Goal: Task Accomplishment & Management: Use online tool/utility

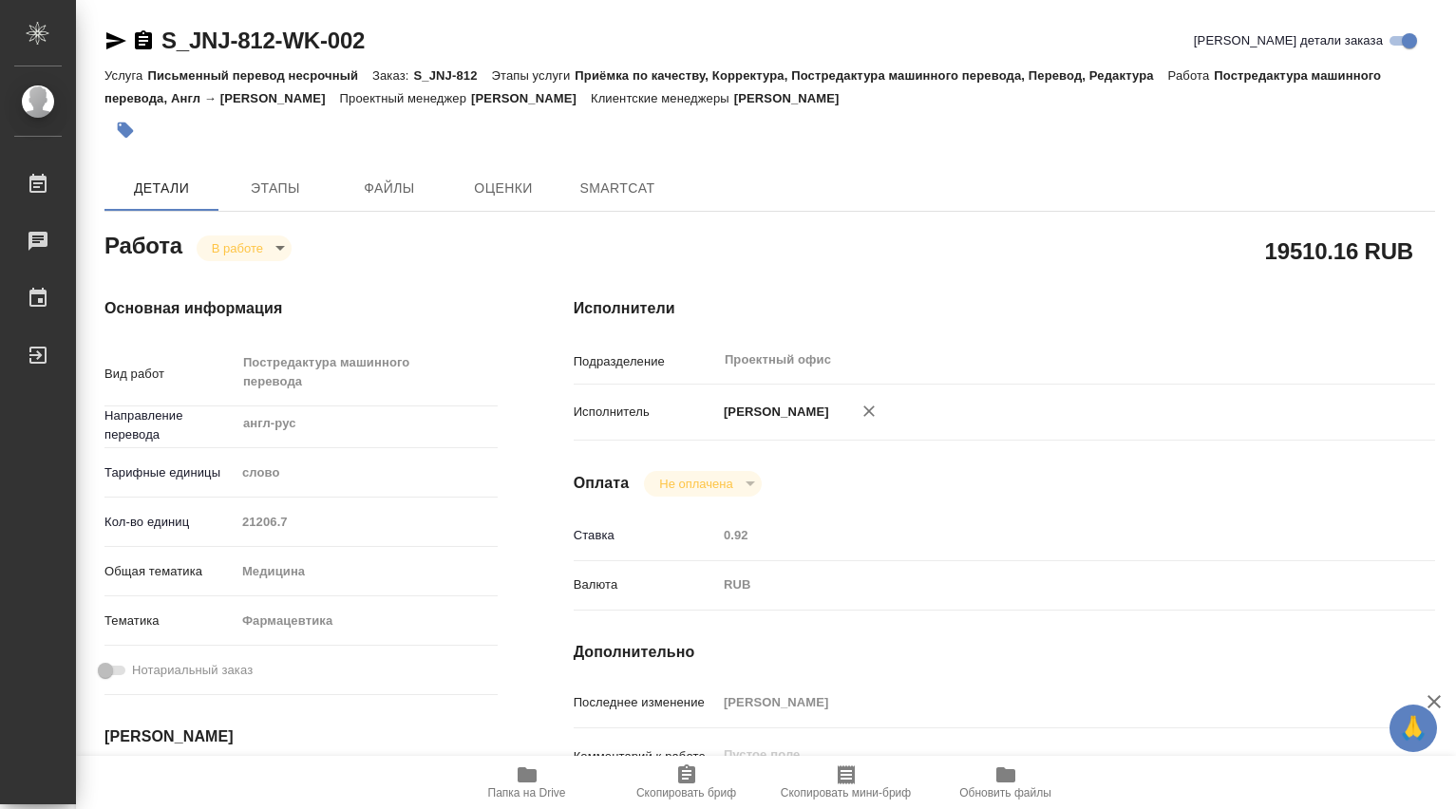
type textarea "x"
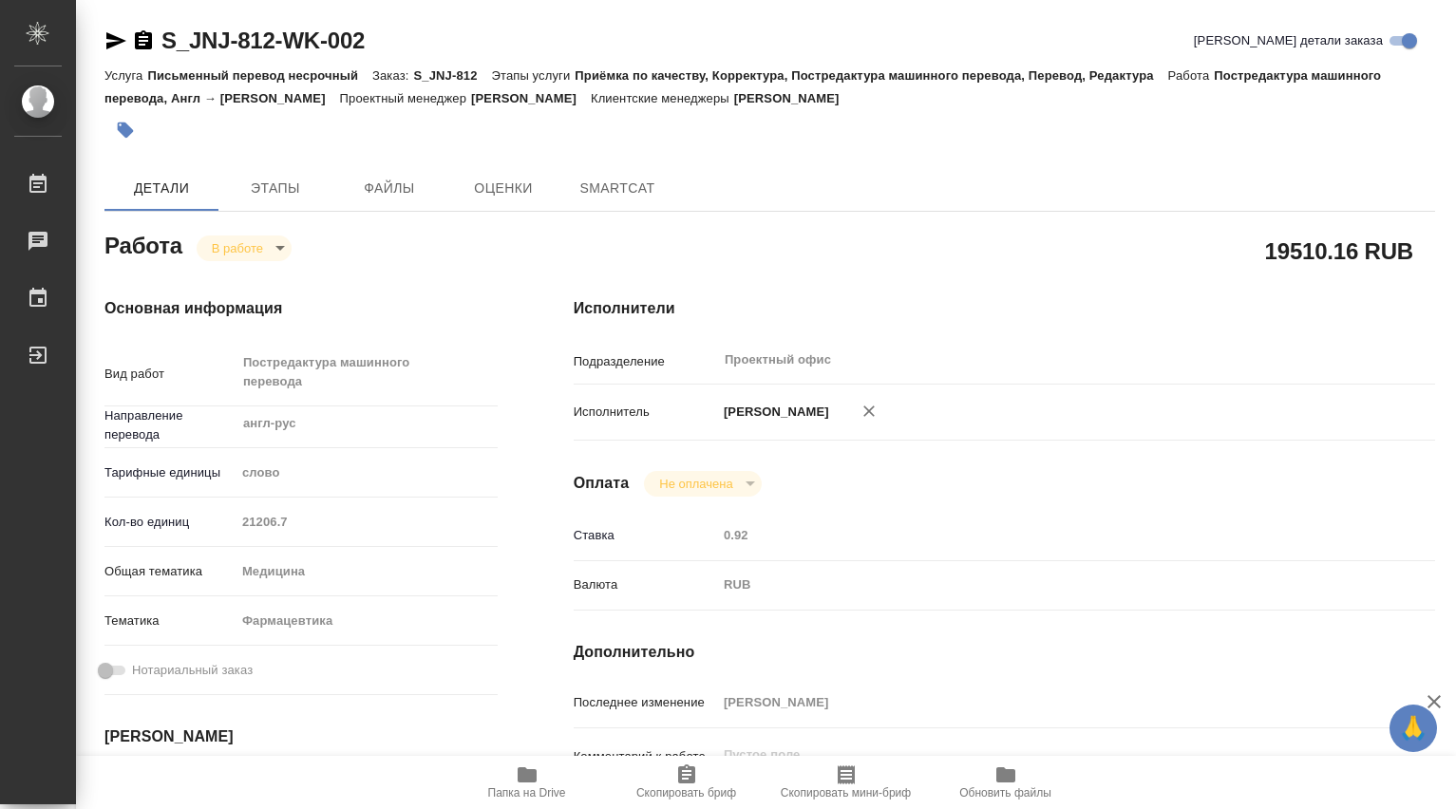
type textarea "x"
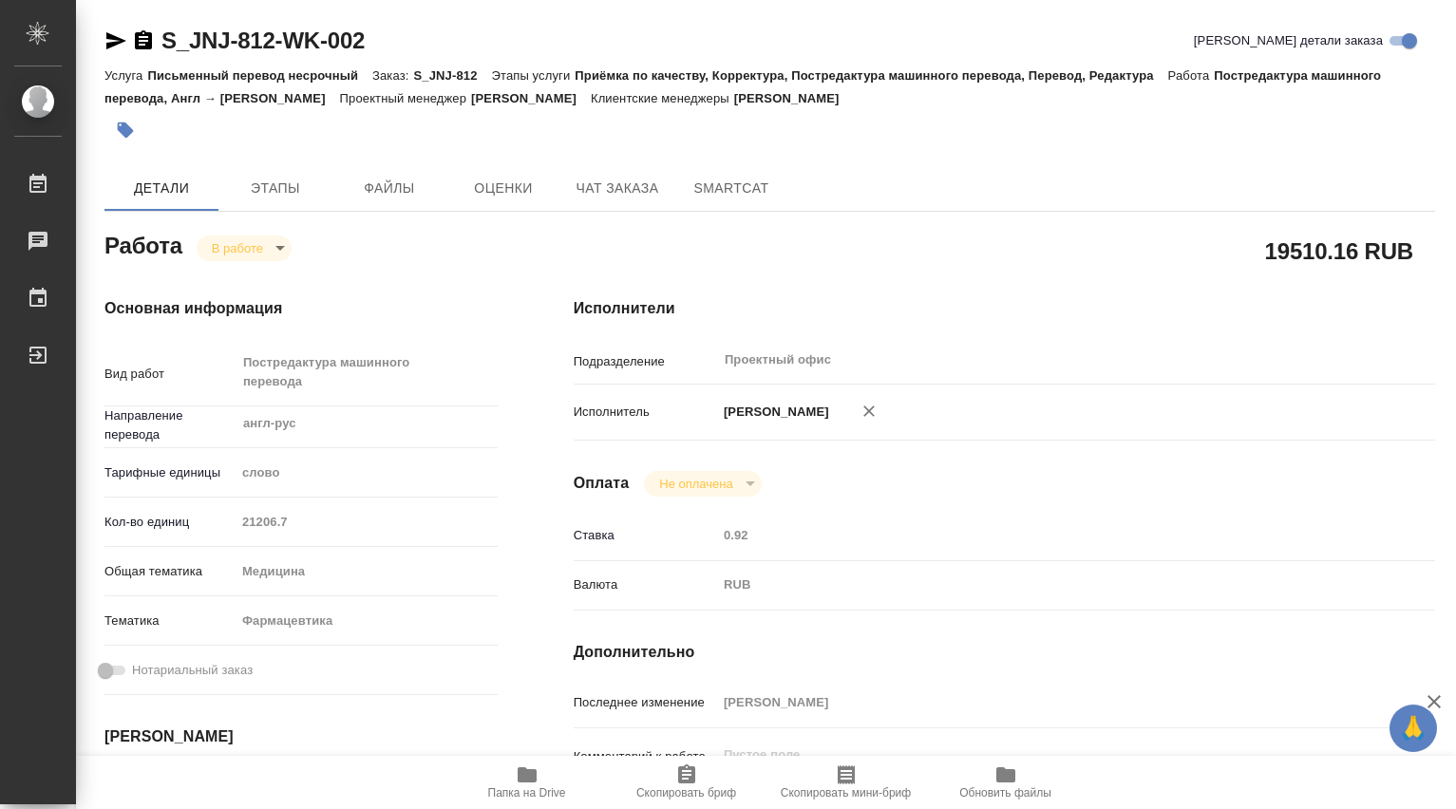
type textarea "x"
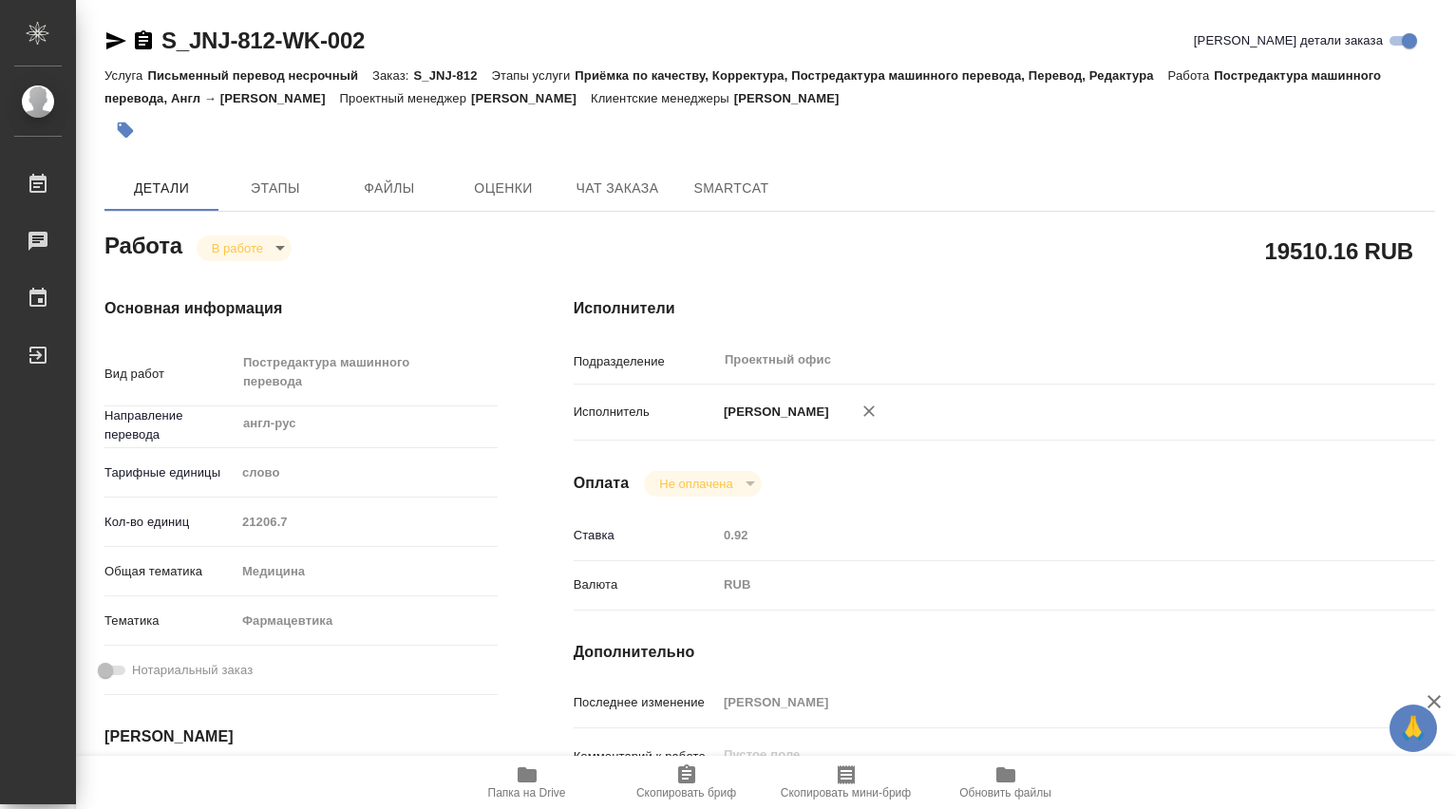
click at [525, 778] on icon "button" at bounding box center [527, 774] width 19 height 15
type textarea "x"
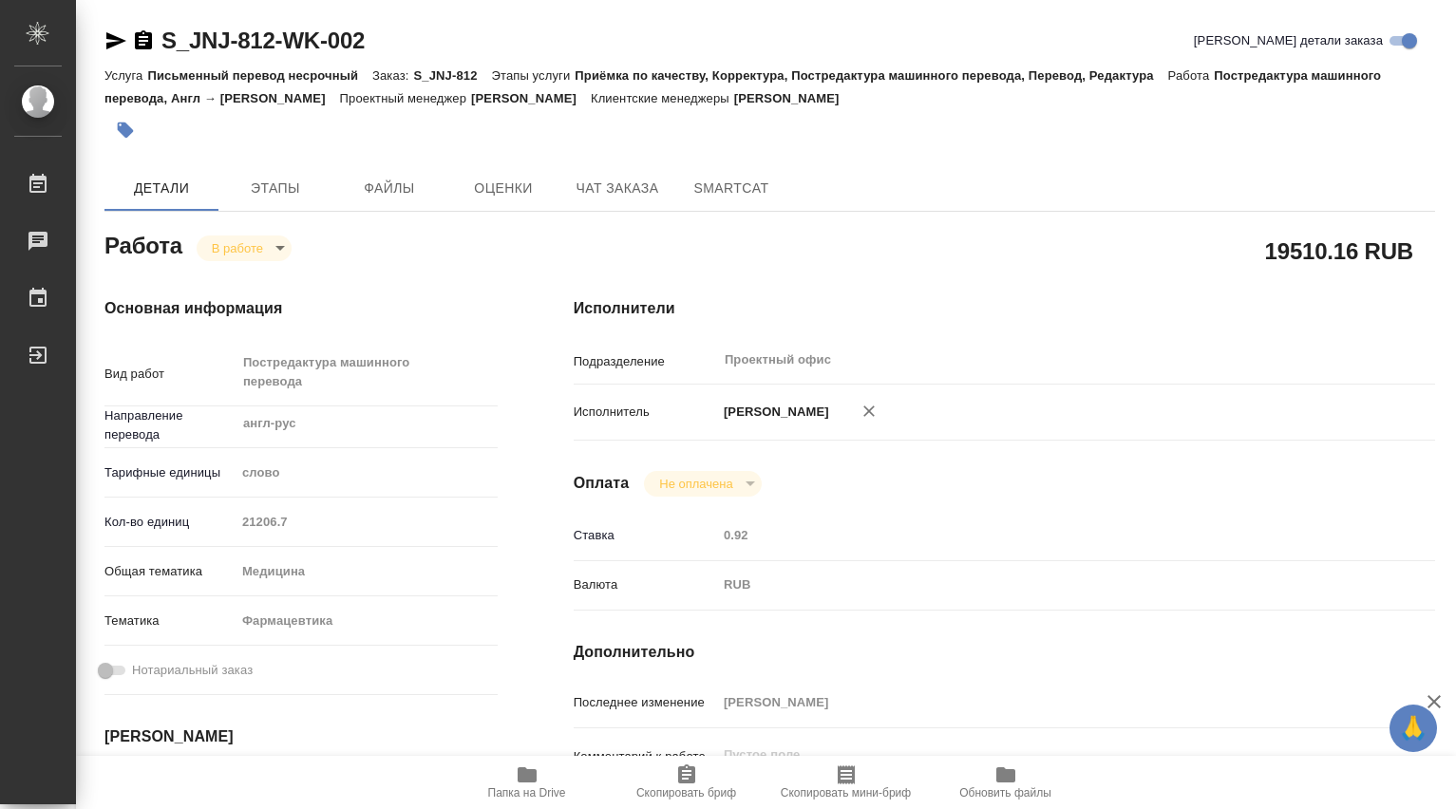
type textarea "x"
